Goal: Find specific page/section: Find specific page/section

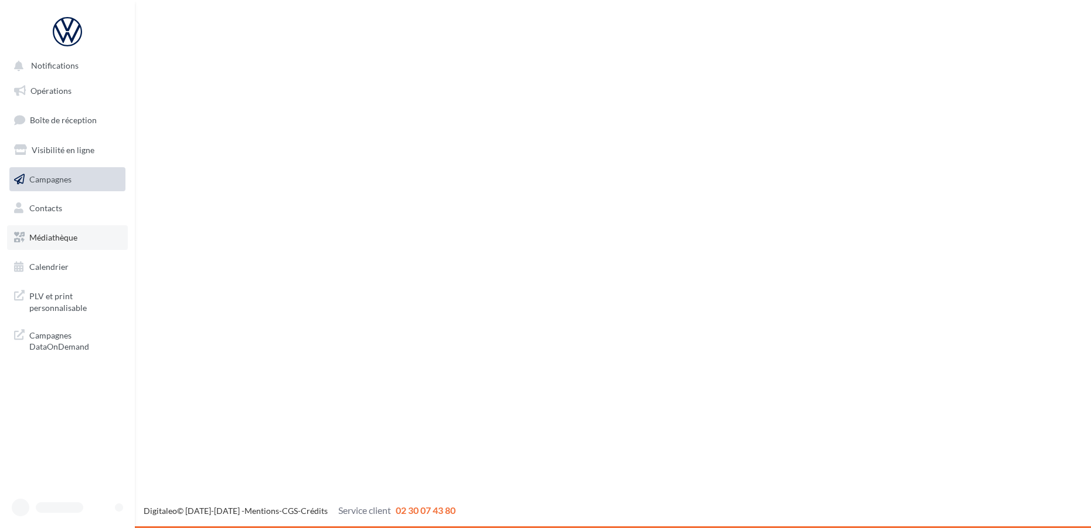
click at [49, 238] on span "Médiathèque" at bounding box center [53, 237] width 48 height 10
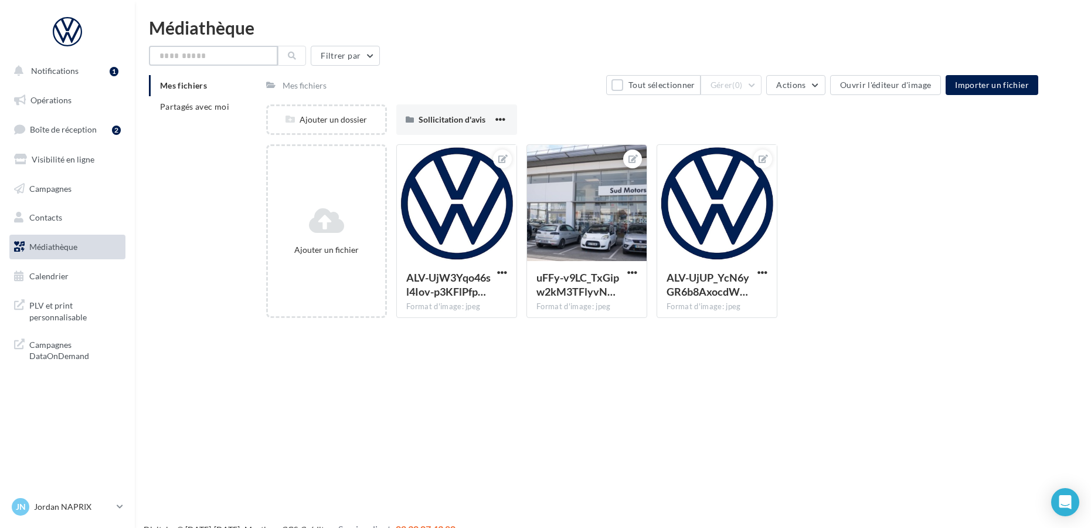
click at [221, 57] on input "text" at bounding box center [213, 56] width 129 height 20
paste input "**********"
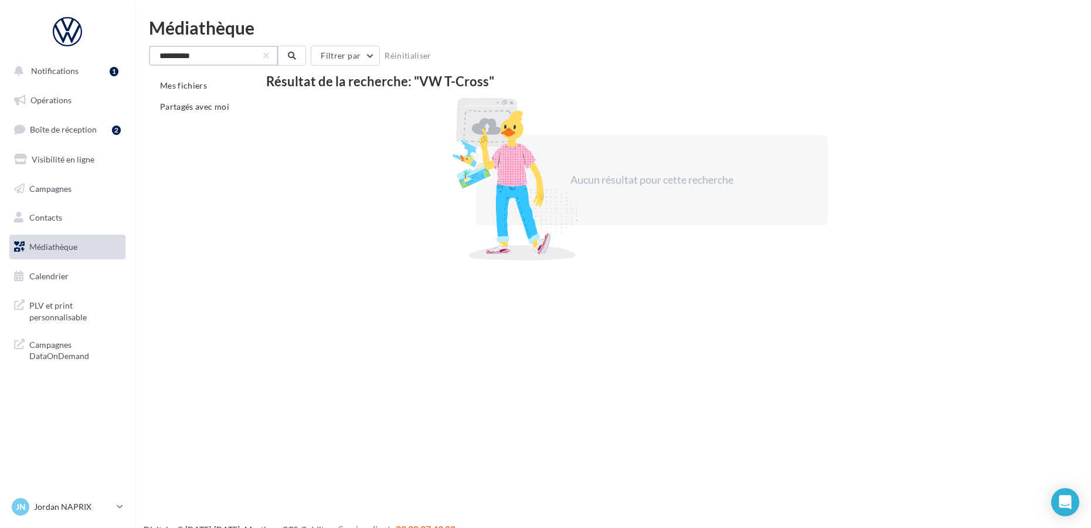
drag, startPoint x: 175, startPoint y: 56, endPoint x: 120, endPoint y: 57, distance: 55.1
click at [120, 57] on div "Notifications 1 Opérations Boîte de réception 2 Visibilité en ligne Campagnes C…" at bounding box center [545, 283] width 1091 height 528
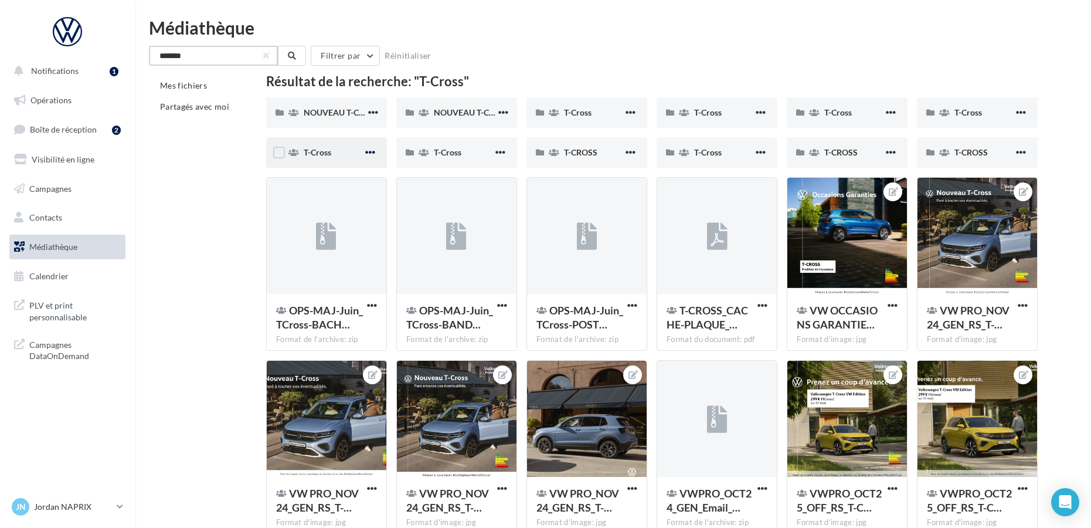
type input "*******"
click at [375, 150] on span "button" at bounding box center [370, 152] width 10 height 10
click at [348, 111] on span "NOUVEAU T-CROSS" at bounding box center [342, 112] width 76 height 10
click at [345, 153] on div "T-Cross" at bounding box center [333, 153] width 59 height 12
click at [504, 154] on span "button" at bounding box center [500, 152] width 10 height 10
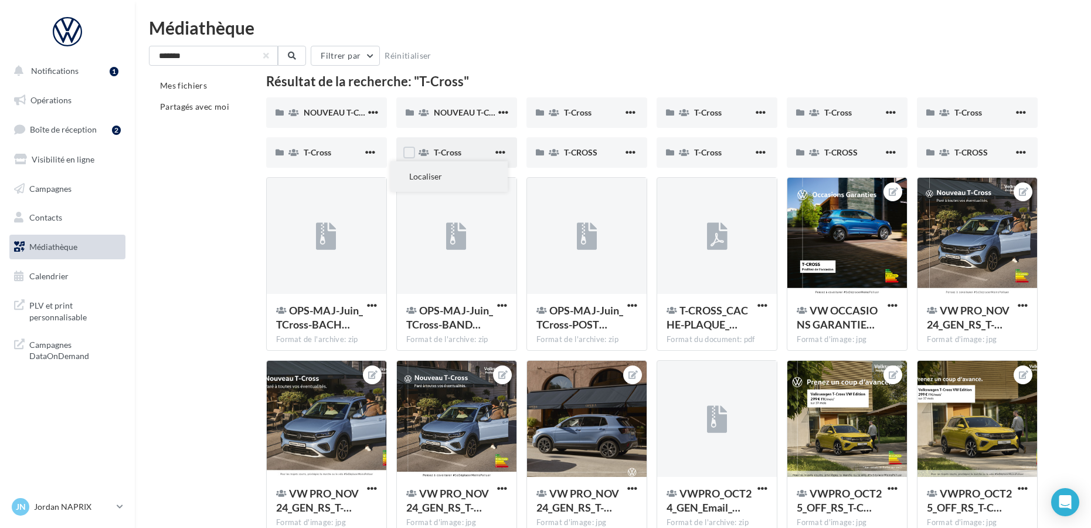
click at [458, 176] on button "Localiser" at bounding box center [449, 176] width 117 height 30
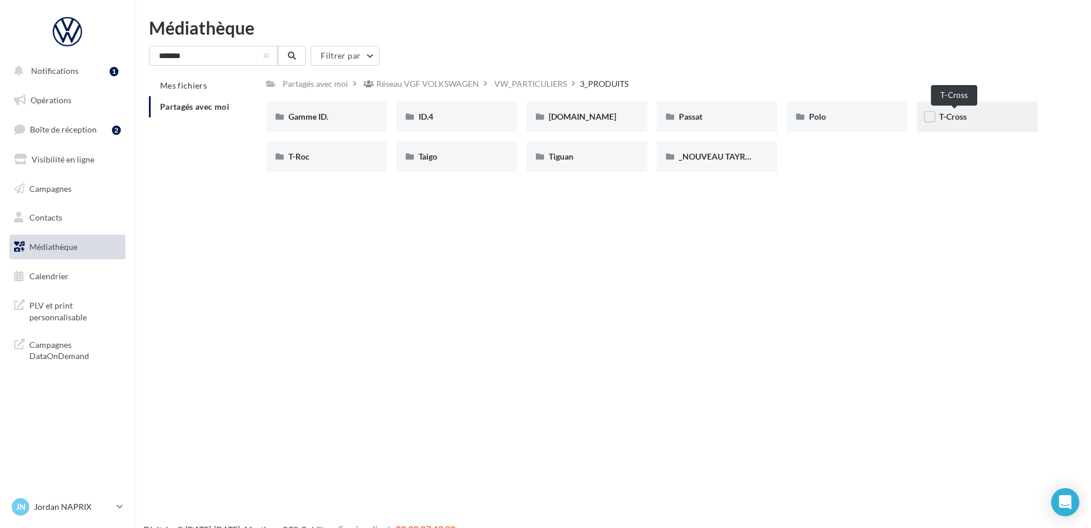
click at [949, 116] on span "T-Cross" at bounding box center [953, 116] width 28 height 10
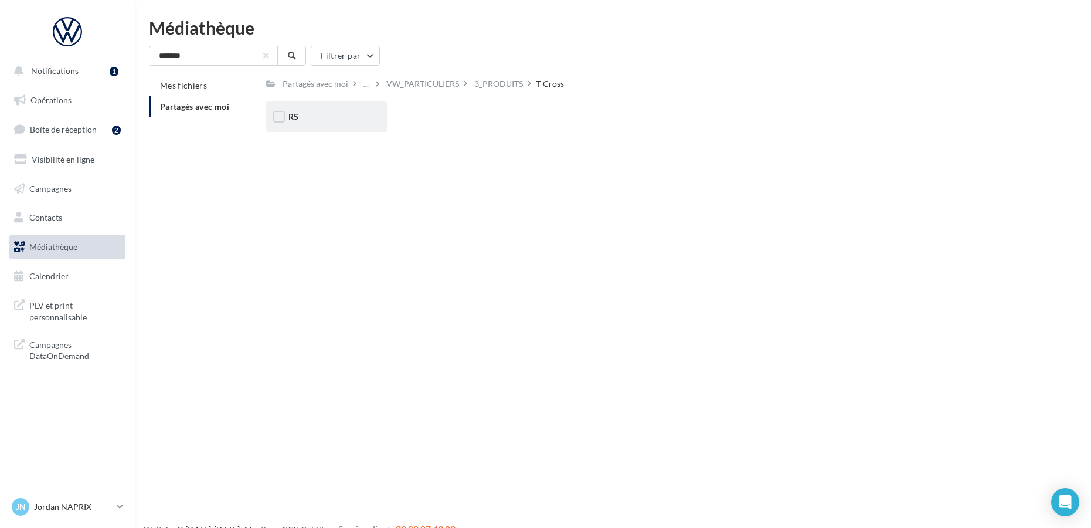
click at [321, 108] on div "RS" at bounding box center [326, 116] width 121 height 30
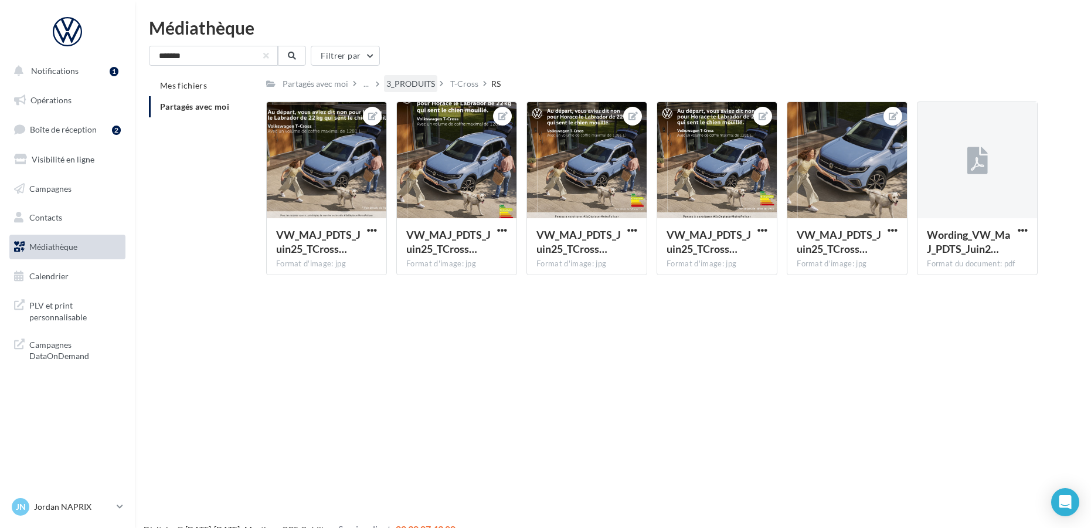
click at [405, 85] on div "3_PRODUITS" at bounding box center [410, 84] width 49 height 12
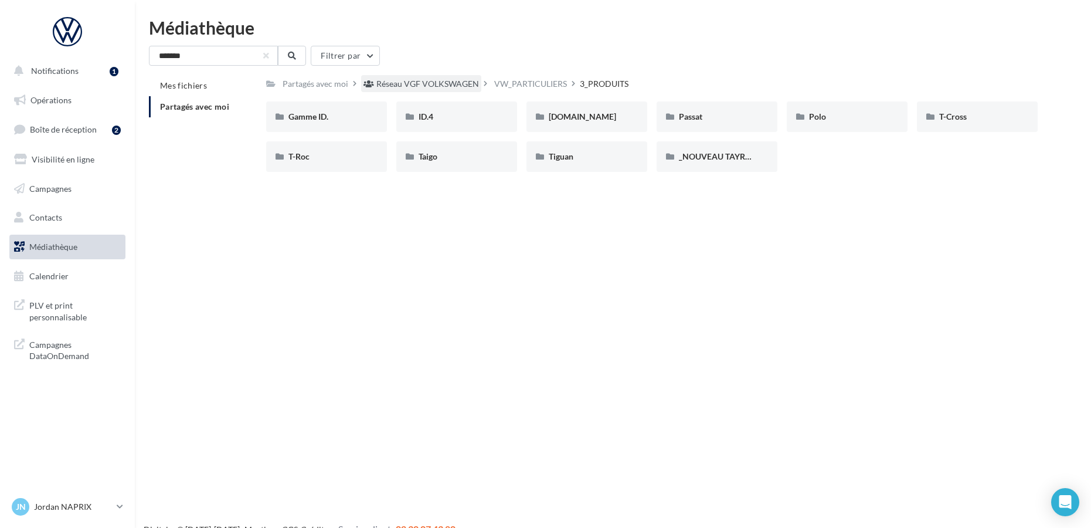
click at [449, 84] on div "Réseau VGF VOLKSWAGEN" at bounding box center [427, 84] width 103 height 12
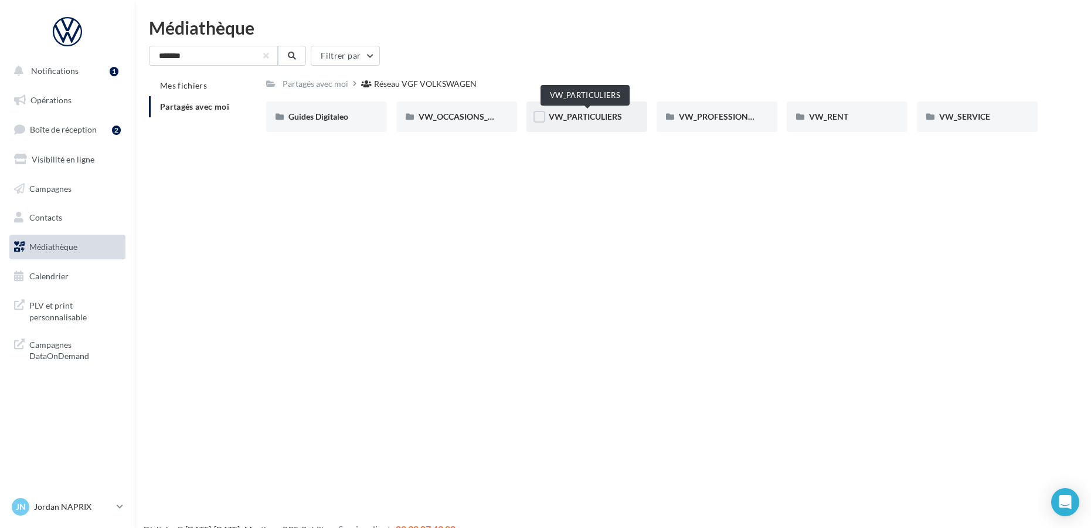
click at [597, 118] on span "VW_PARTICULIERS" at bounding box center [585, 116] width 73 height 10
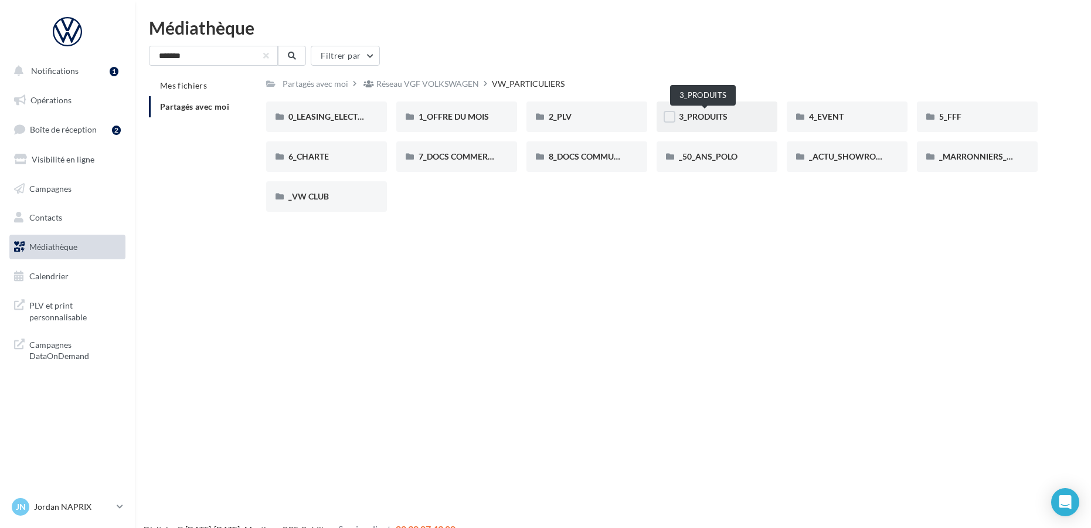
click at [719, 113] on span "3_PRODUITS" at bounding box center [703, 116] width 49 height 10
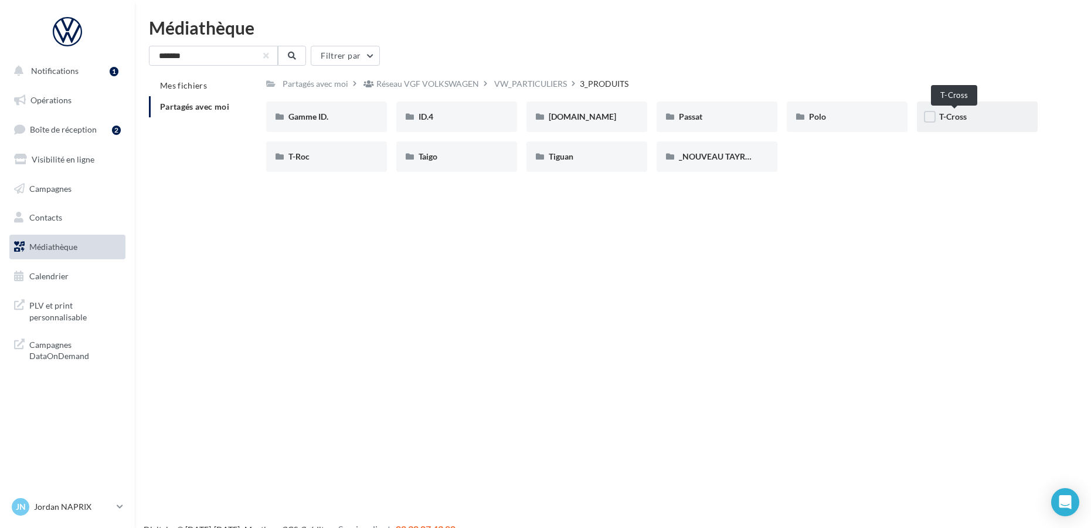
click at [951, 115] on span "T-Cross" at bounding box center [953, 116] width 28 height 10
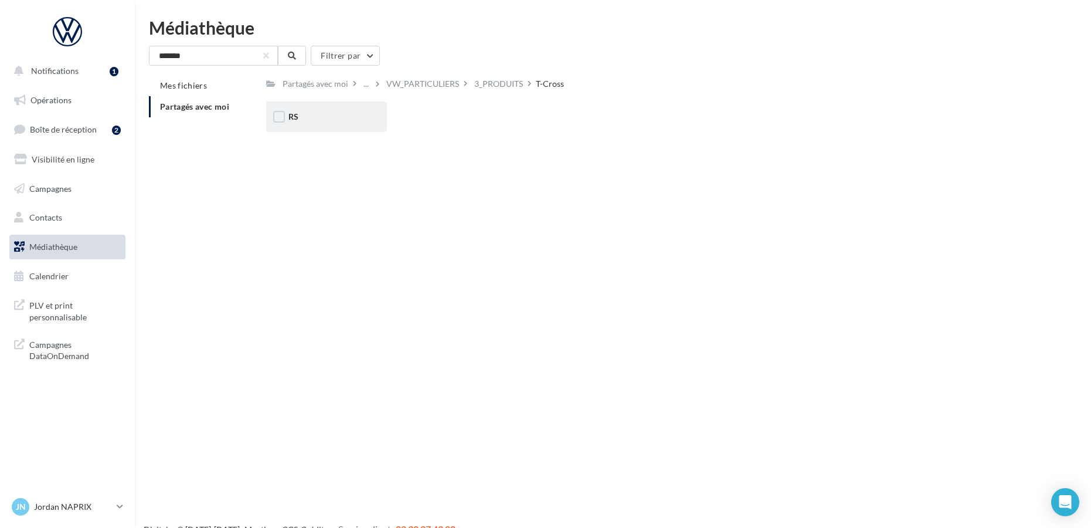
click at [321, 120] on div "RS" at bounding box center [327, 117] width 76 height 12
